Goal: Transaction & Acquisition: Purchase product/service

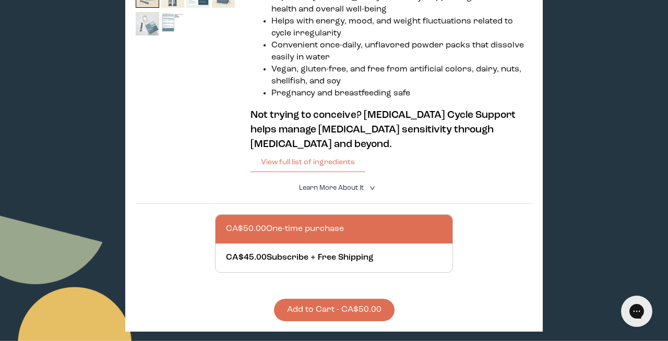
scroll to position [243, 0]
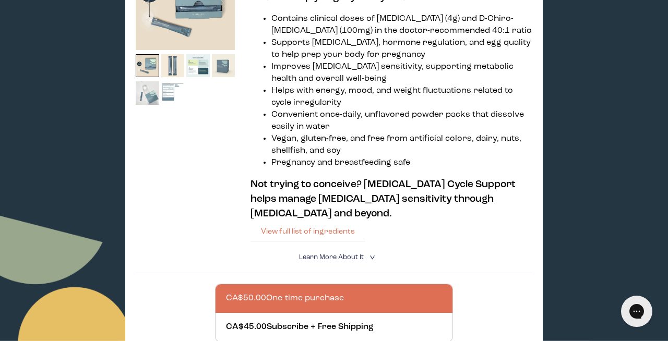
click at [325, 236] on button "View full list of ingredients" at bounding box center [308, 231] width 115 height 21
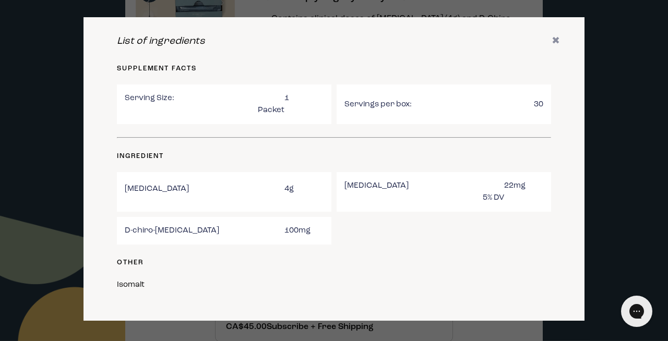
click at [45, 201] on div at bounding box center [334, 170] width 668 height 341
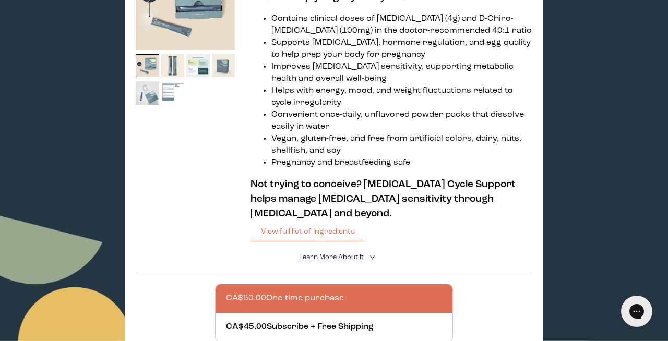
scroll to position [354, 0]
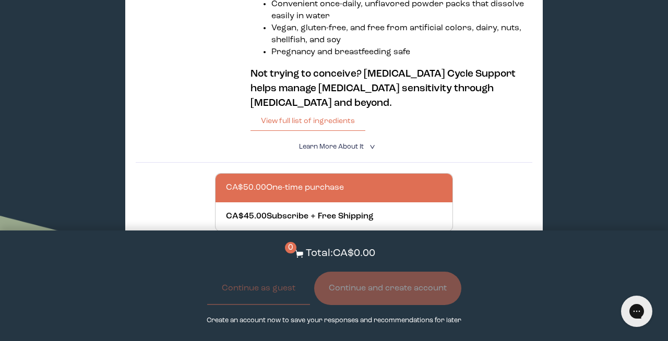
click at [359, 145] on span "Learn More About it" at bounding box center [331, 147] width 65 height 7
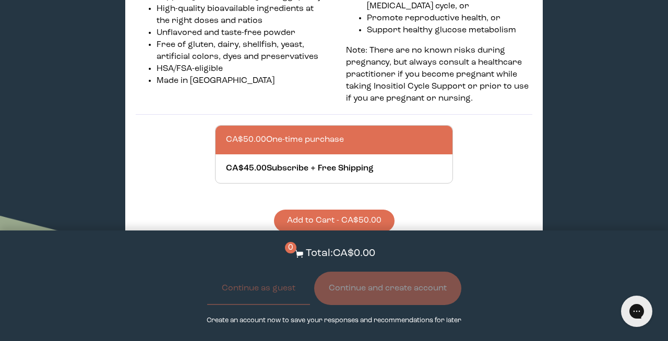
scroll to position [614, 0]
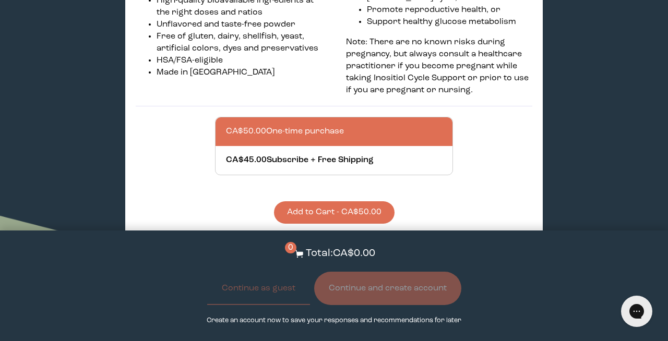
click at [343, 208] on button "Add to Cart - CA$50.00" at bounding box center [334, 212] width 121 height 22
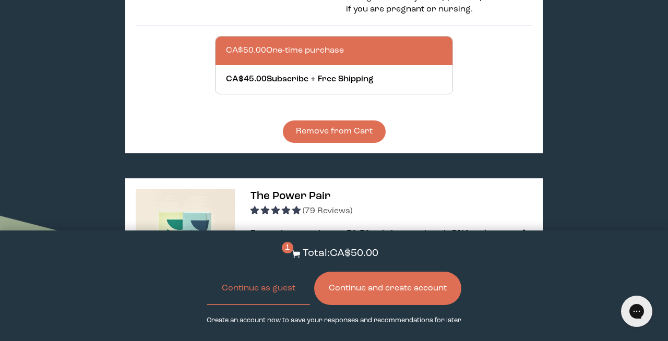
scroll to position [650, 0]
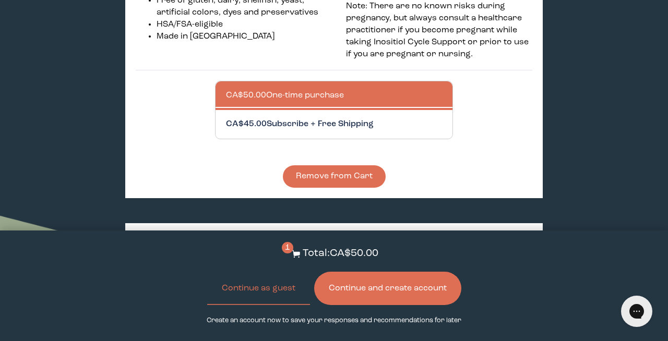
click at [424, 123] on div at bounding box center [344, 124] width 237 height 29
click at [226, 118] on input "CA$45.00 Subscribe + Free Shipping" at bounding box center [225, 118] width 1 height 1
radio input "true"
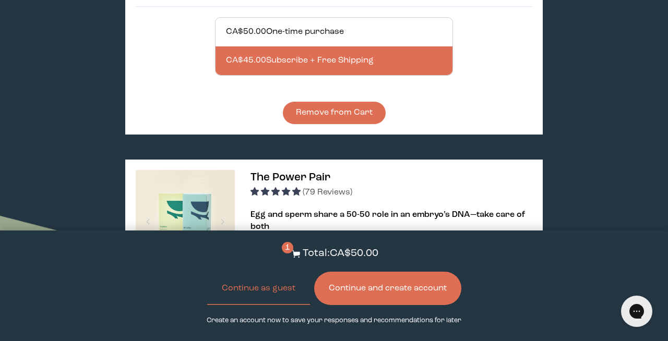
scroll to position [715, 0]
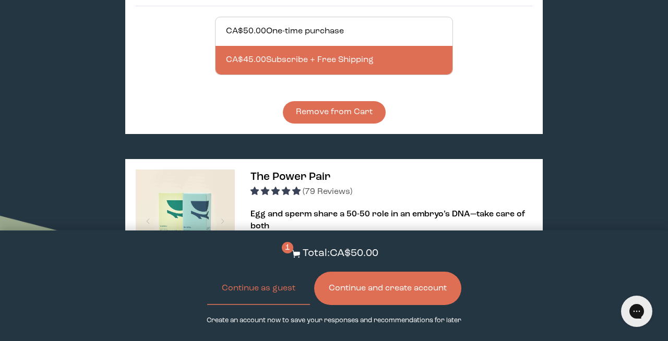
click at [330, 112] on button "Remove from Cart" at bounding box center [334, 112] width 103 height 22
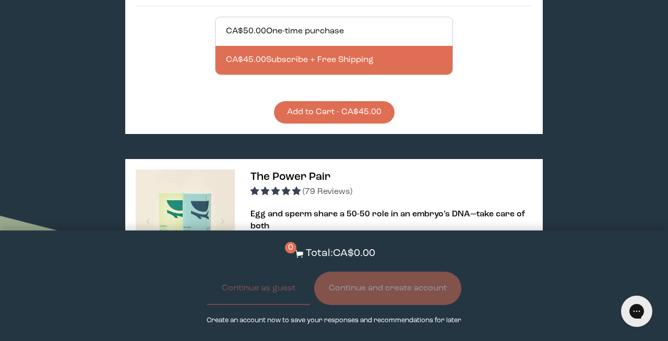
click at [330, 112] on button "Add to Cart - CA$45.00" at bounding box center [334, 112] width 121 height 22
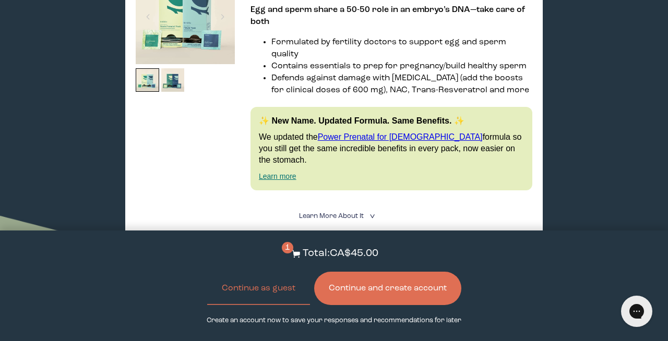
scroll to position [917, 0]
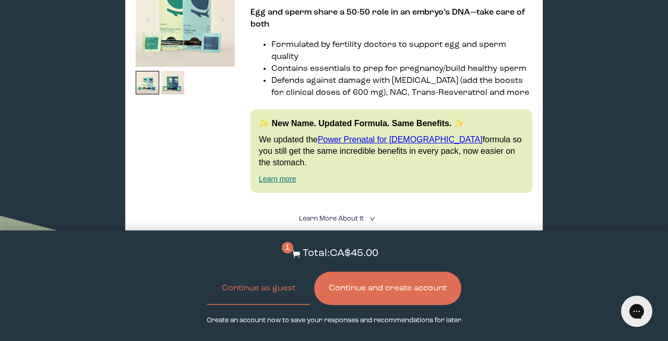
click at [289, 175] on link "Learn more" at bounding box center [278, 179] width 38 height 8
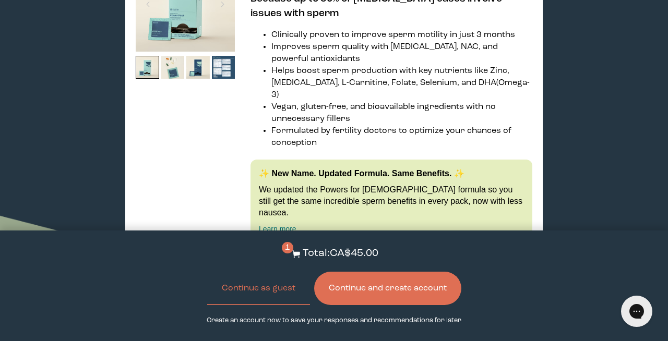
scroll to position [1928, 0]
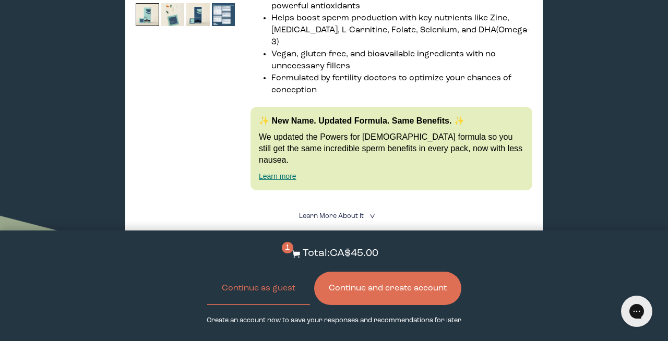
click at [351, 290] on label "With [MEDICAL_DATA] Boost" at bounding box center [283, 301] width 136 height 22
click at [0, 0] on input "With [MEDICAL_DATA] Boost" at bounding box center [0, 0] width 0 height 0
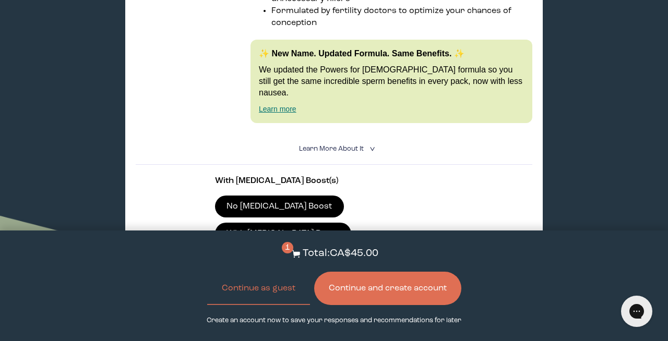
scroll to position [1997, 0]
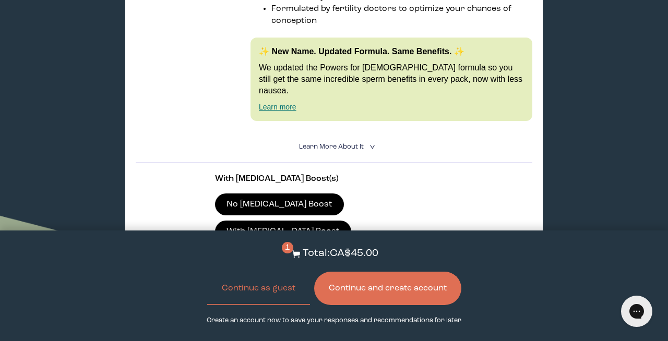
click at [315, 282] on div at bounding box center [344, 296] width 237 height 29
click at [226, 290] on input "CA$82.80 Subscribe + Free Shipping" at bounding box center [225, 290] width 1 height 1
radio input "true"
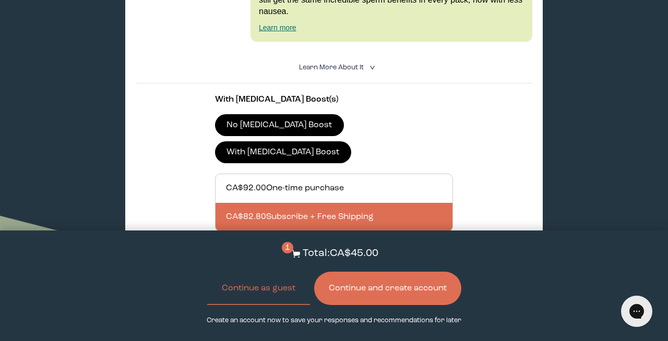
scroll to position [2076, 0]
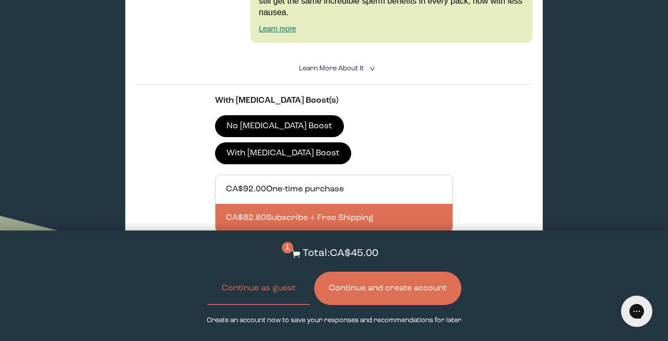
click at [312, 259] on button "Add to Cart - CA$82.80" at bounding box center [334, 270] width 121 height 22
click at [260, 299] on button "Continue as guest" at bounding box center [258, 288] width 103 height 33
